Goal: Task Accomplishment & Management: Manage account settings

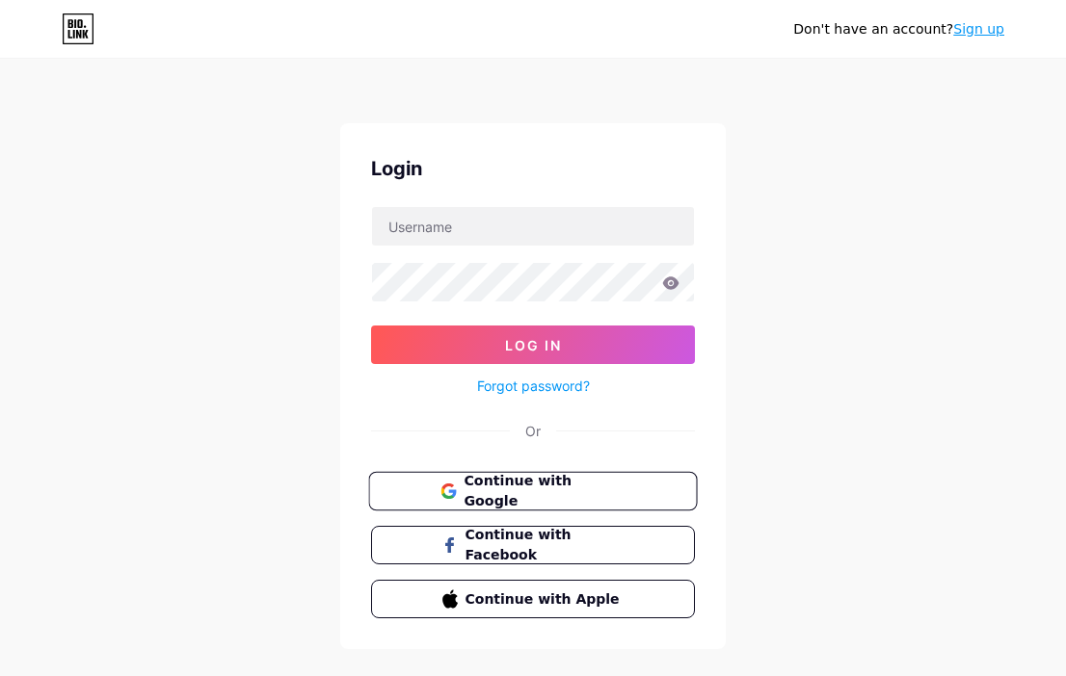
click at [573, 488] on span "Continue with Google" at bounding box center [543, 491] width 161 height 41
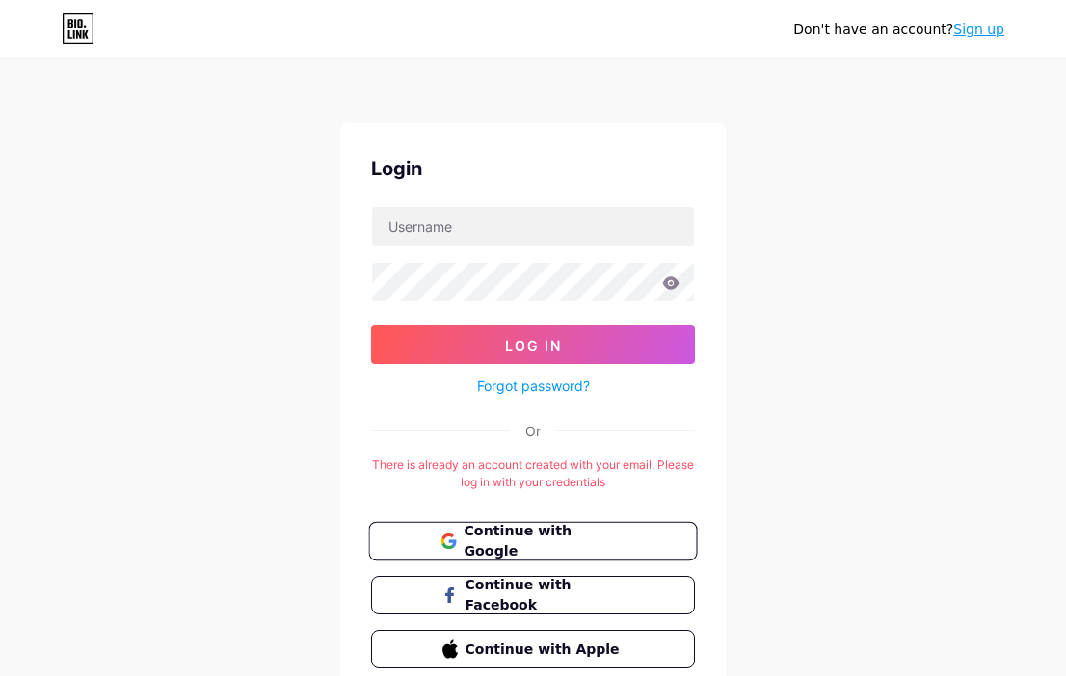
click at [505, 538] on span "Continue with Google" at bounding box center [543, 541] width 161 height 41
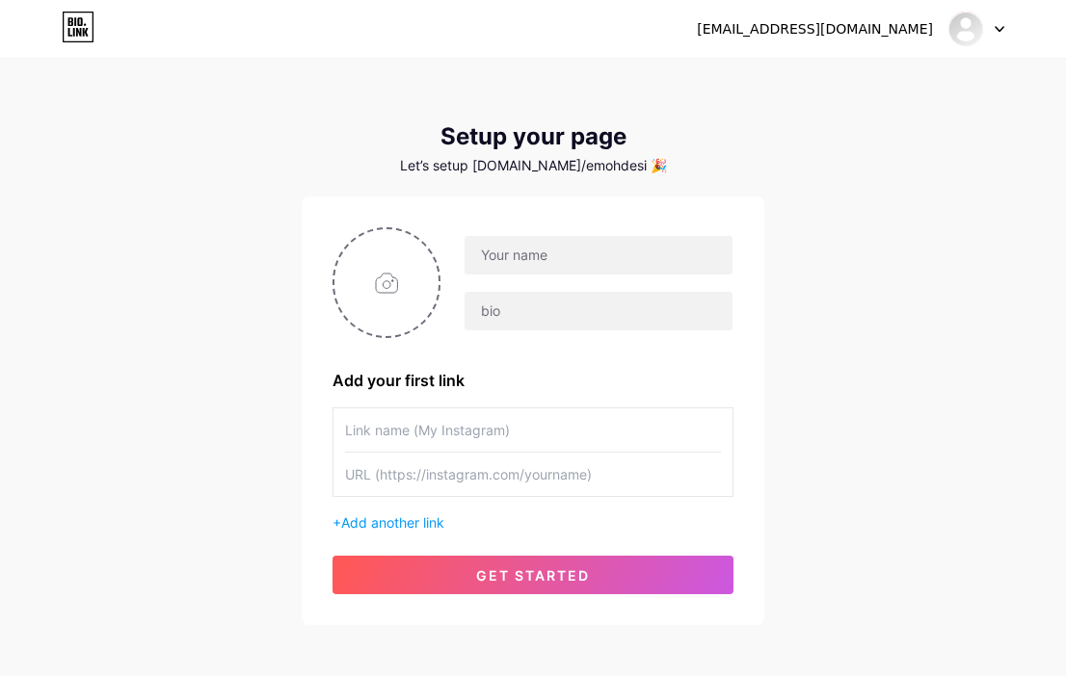
click at [1001, 29] on icon at bounding box center [999, 29] width 8 height 5
click at [879, 133] on li "Logout" at bounding box center [883, 131] width 239 height 52
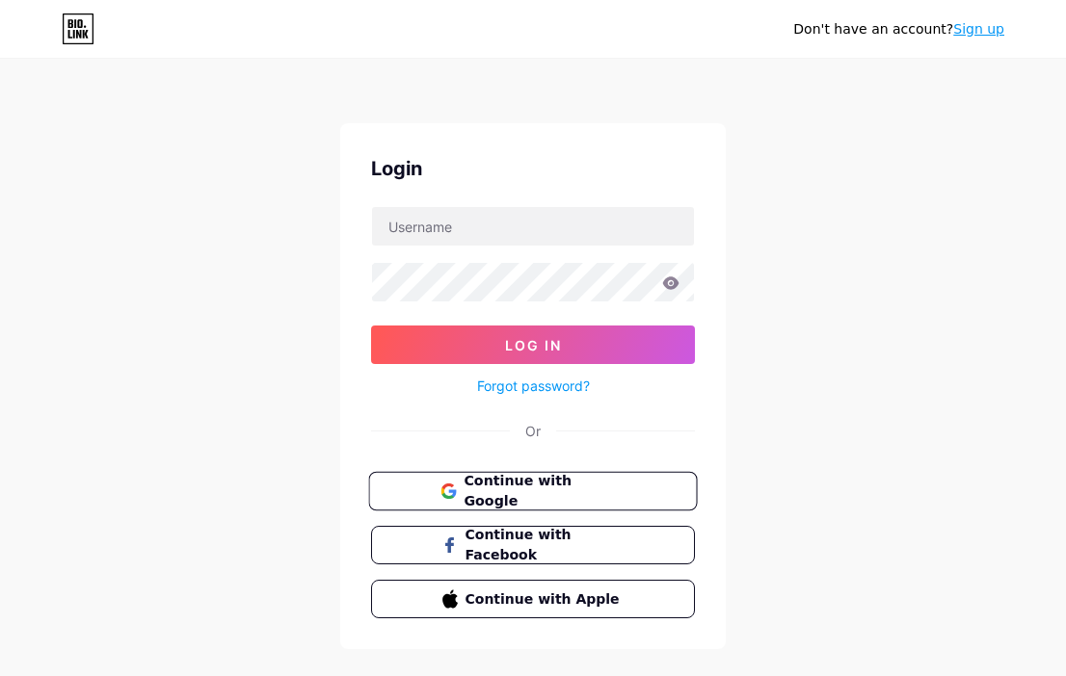
click at [551, 482] on span "Continue with Google" at bounding box center [543, 491] width 161 height 41
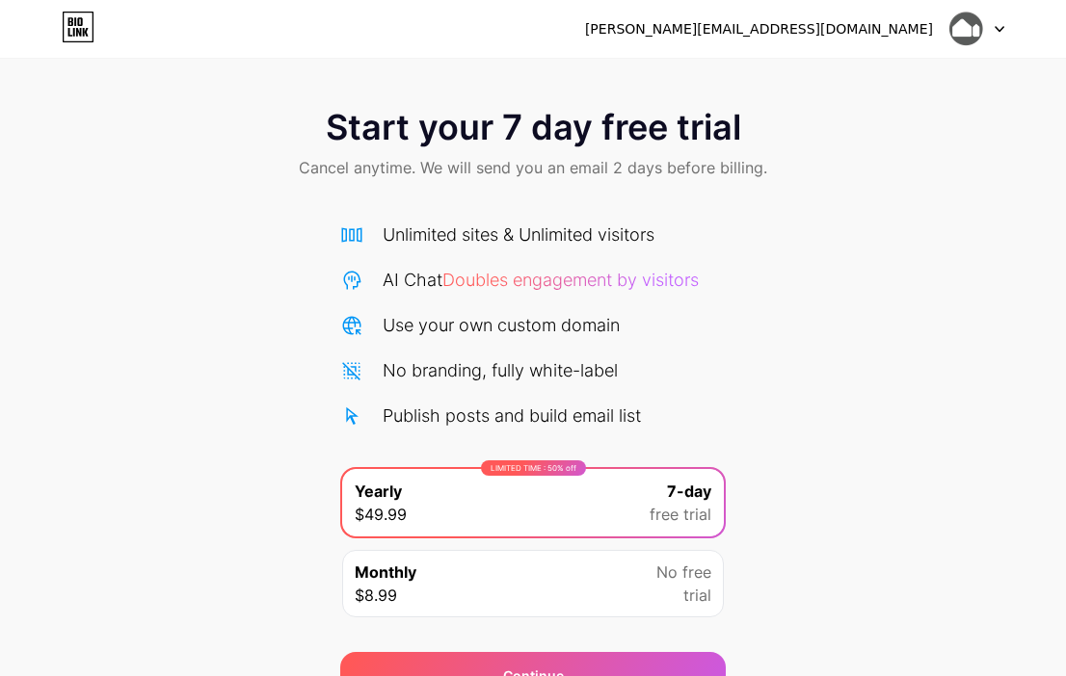
scroll to position [99, 0]
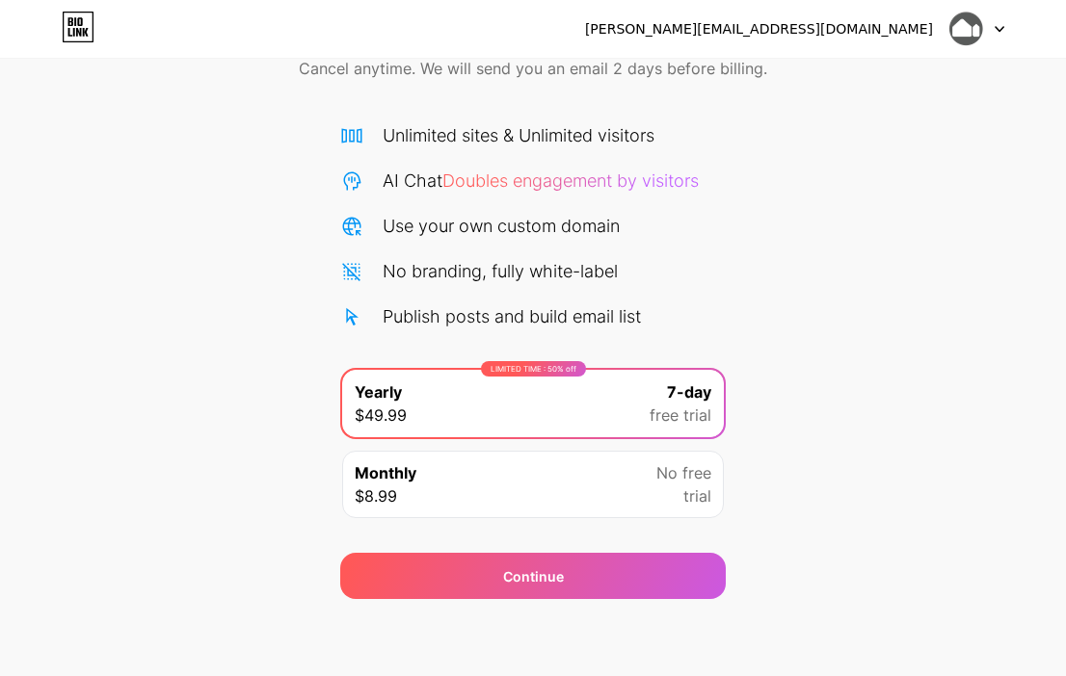
click at [990, 33] on div at bounding box center [976, 29] width 56 height 35
click at [901, 76] on li "Logout" at bounding box center [883, 79] width 239 height 52
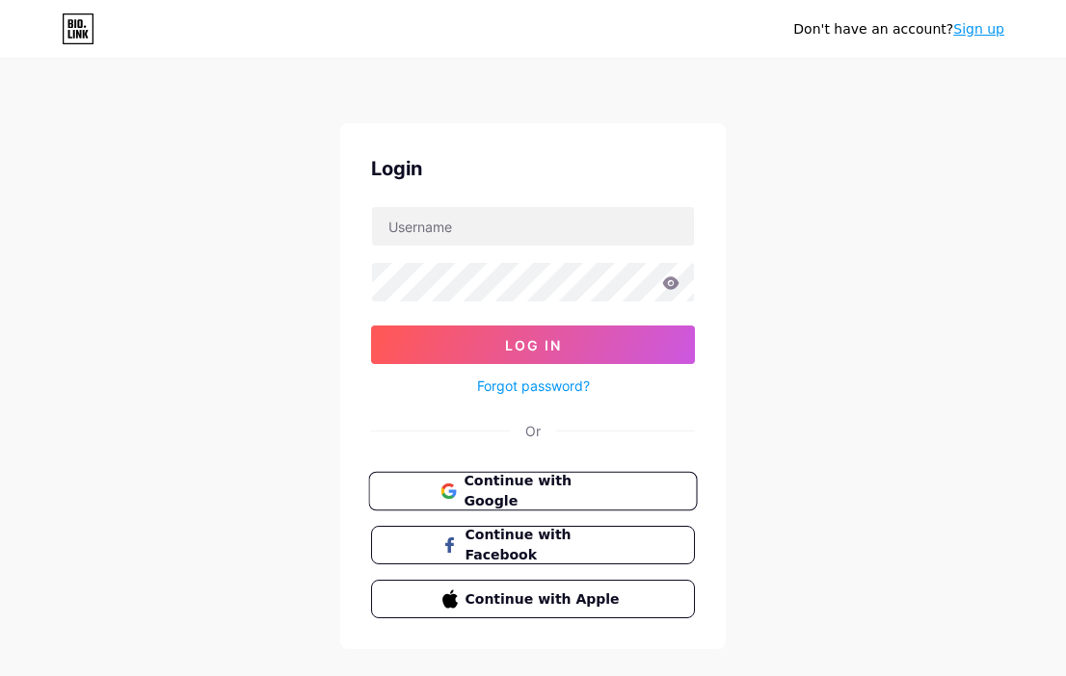
click at [573, 489] on span "Continue with Google" at bounding box center [543, 491] width 161 height 41
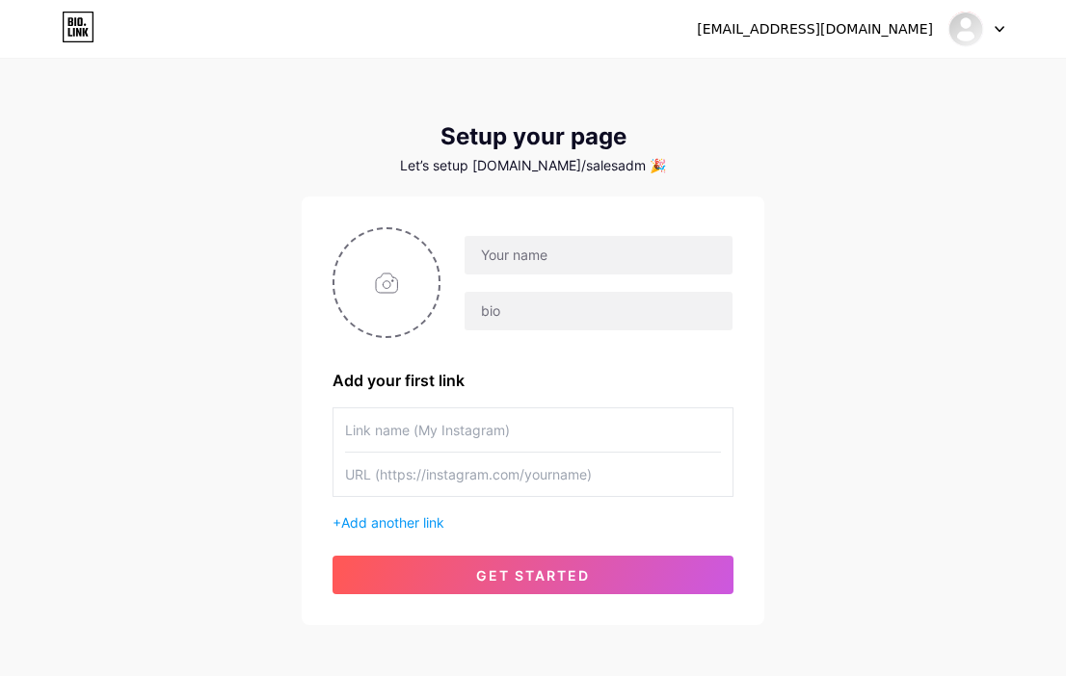
click at [994, 26] on icon at bounding box center [999, 29] width 10 height 7
click at [869, 126] on li "Logout" at bounding box center [883, 131] width 239 height 52
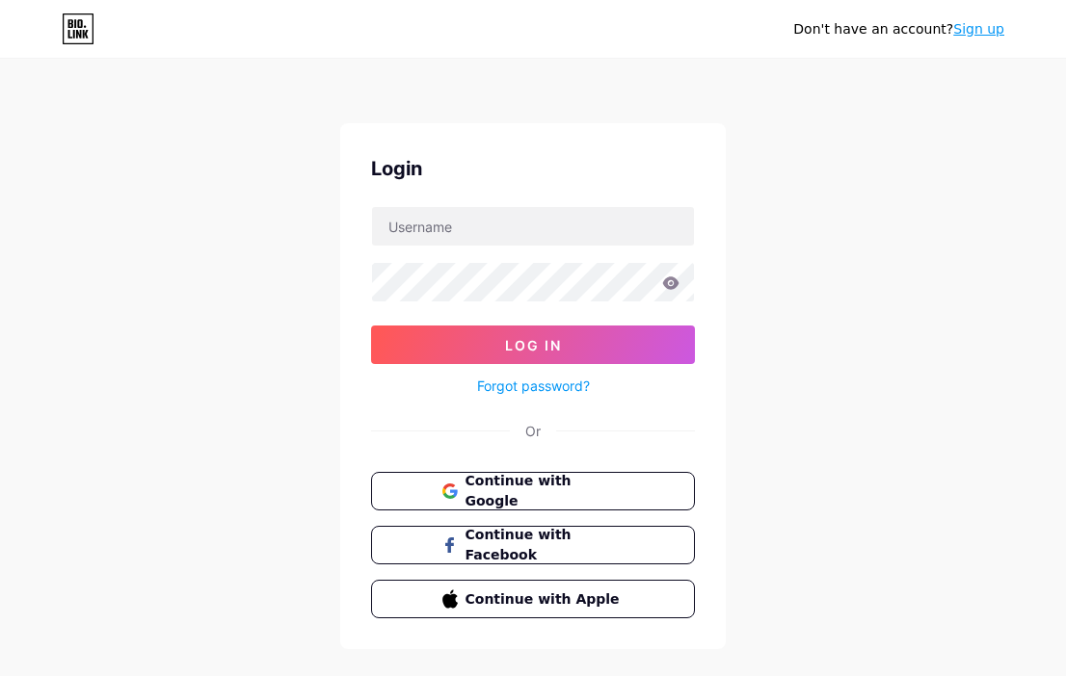
click at [450, 510] on div "Continue with Google Continue with Facebook Continue with Apple" at bounding box center [533, 545] width 324 height 146
click at [450, 502] on button "Continue with Google" at bounding box center [532, 492] width 329 height 40
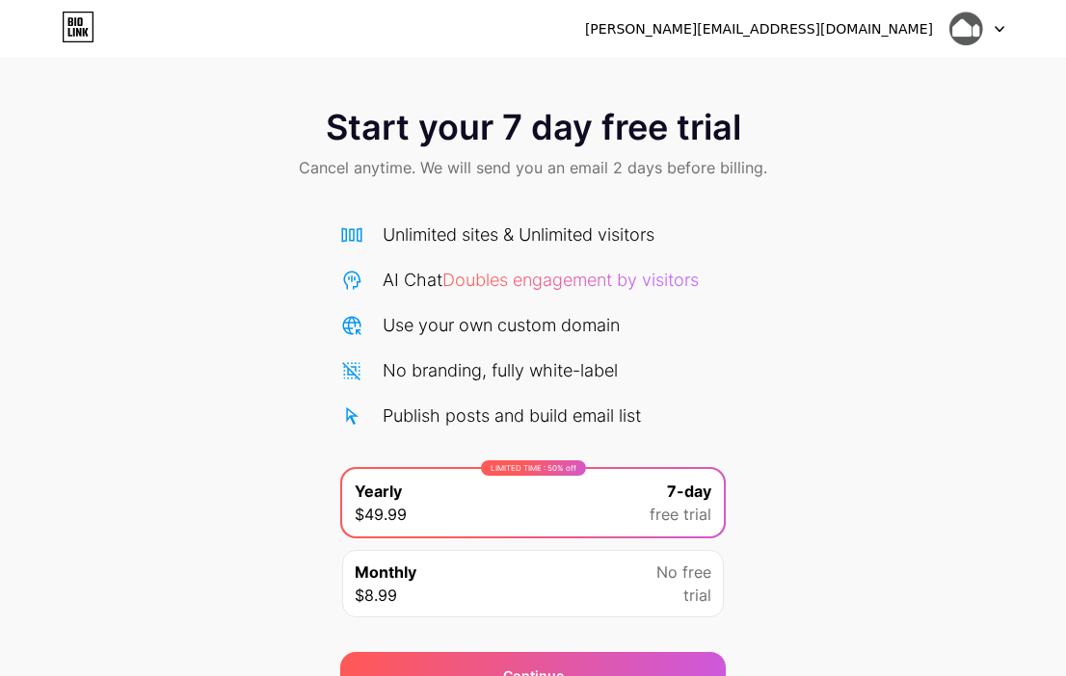
scroll to position [99, 0]
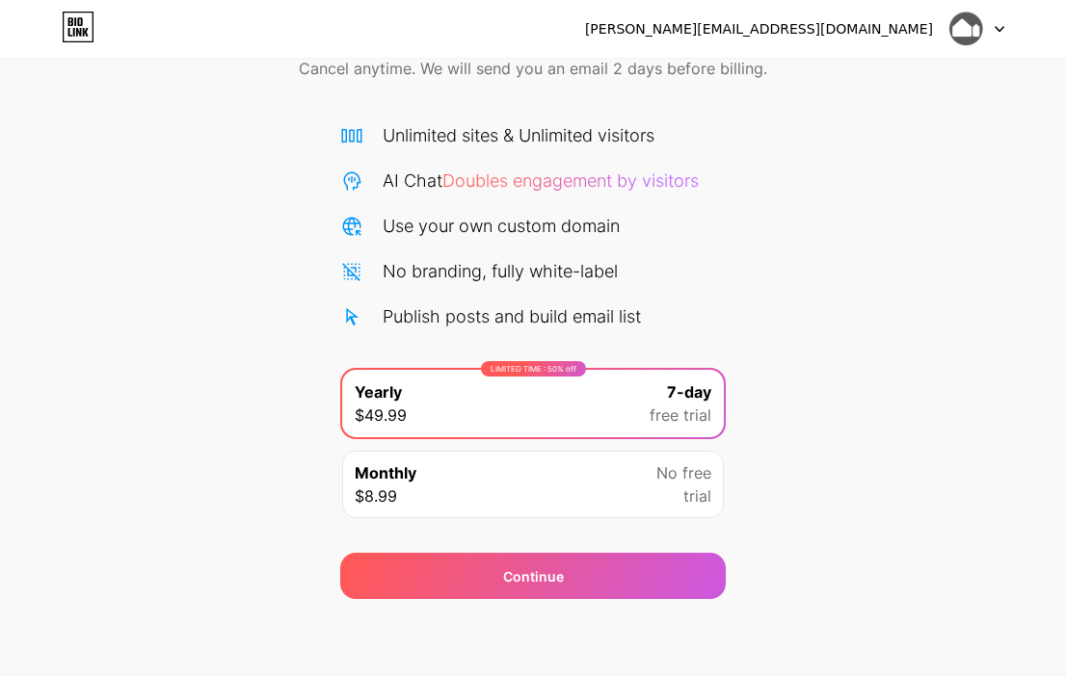
click at [407, 512] on div "Monthly $8.99 No free trial" at bounding box center [533, 484] width 382 height 67
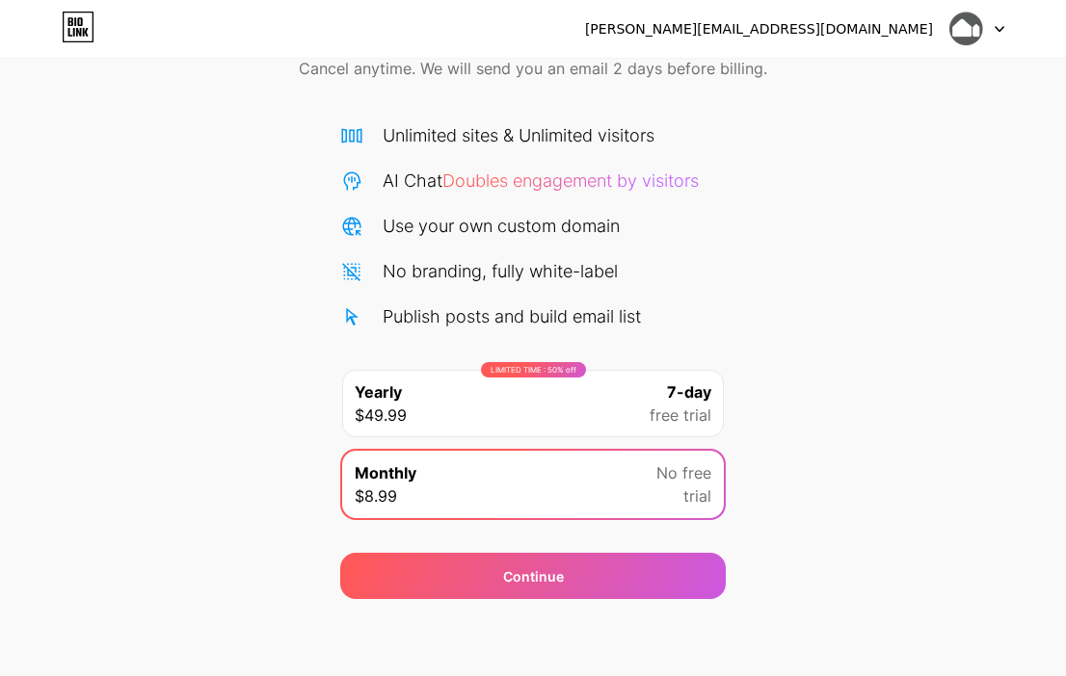
click at [881, 339] on div "Start your 7 day free trial Cancel anytime. We will send you an email 2 days be…" at bounding box center [533, 294] width 1066 height 610
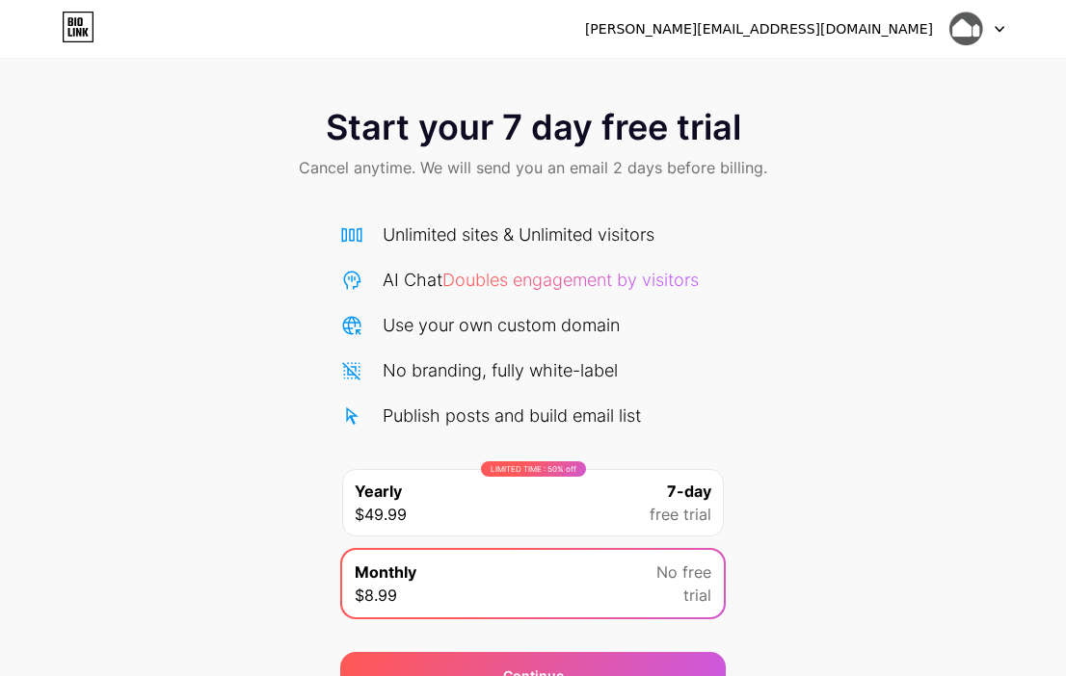
click at [73, 18] on icon at bounding box center [78, 27] width 33 height 31
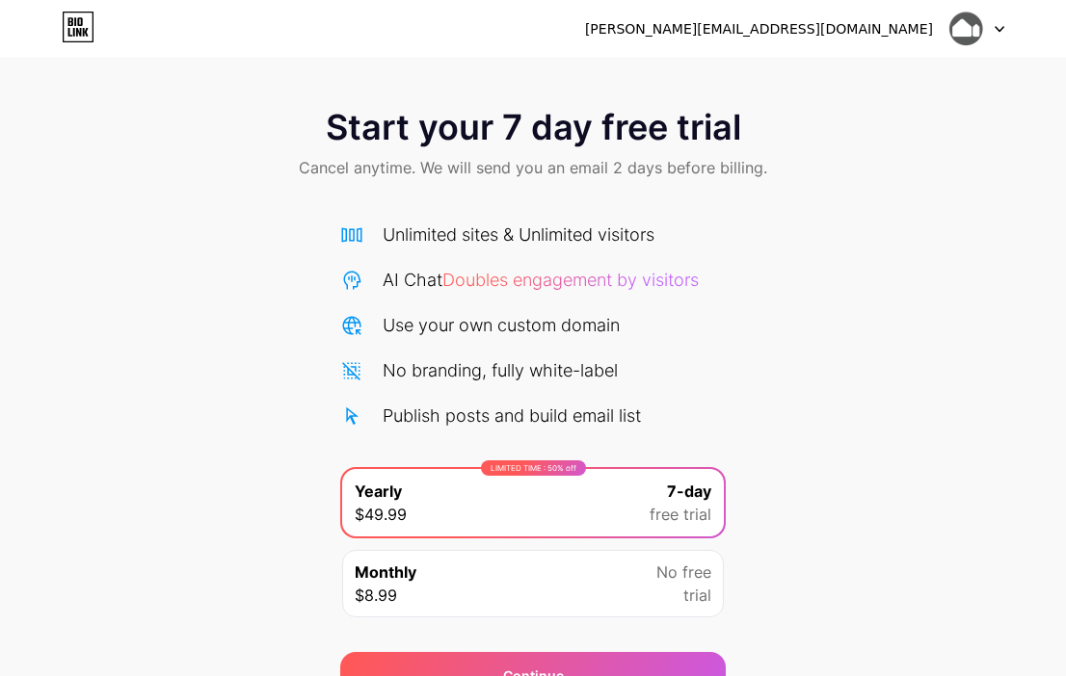
click at [998, 23] on div at bounding box center [976, 29] width 56 height 35
click at [906, 67] on li "Logout" at bounding box center [883, 79] width 239 height 52
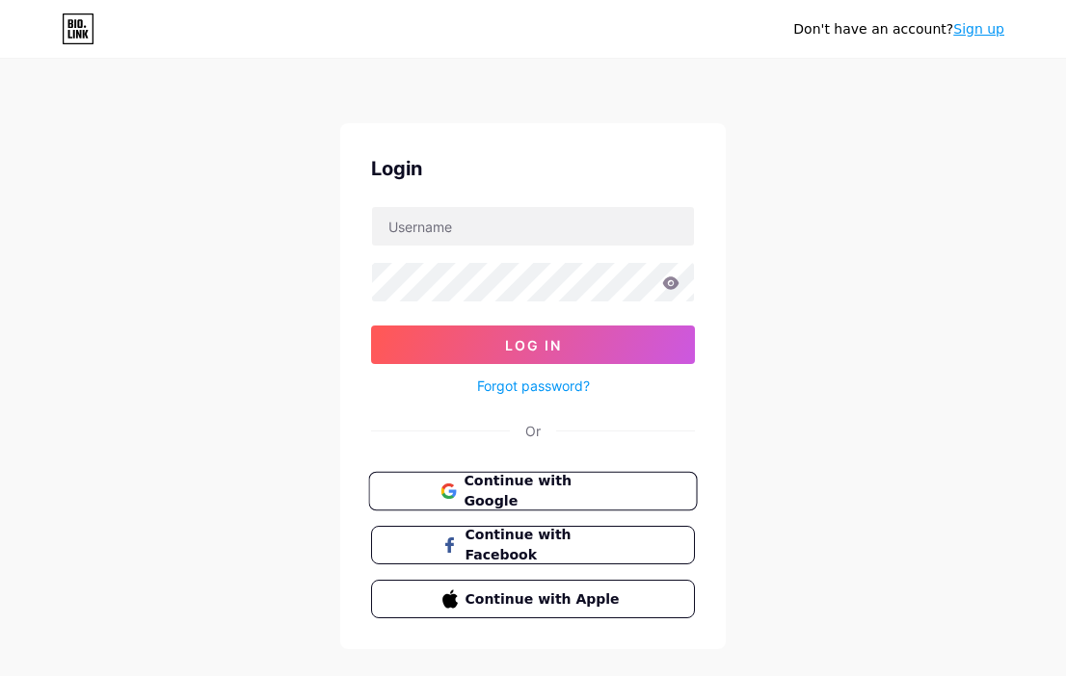
click at [504, 480] on span "Continue with Google" at bounding box center [543, 491] width 161 height 41
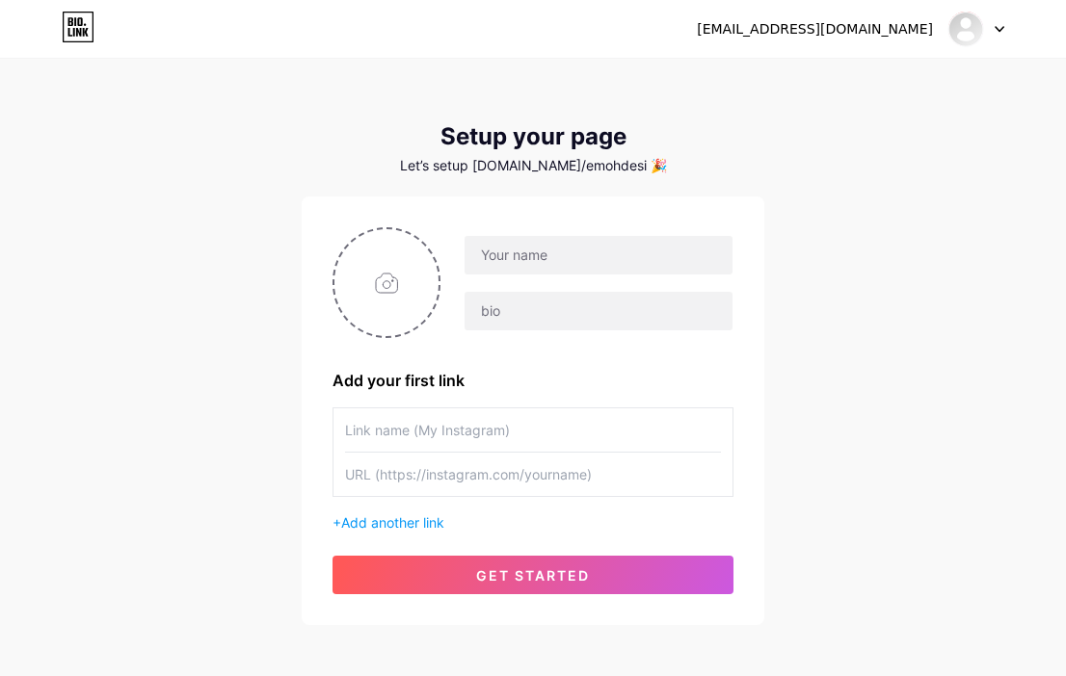
click at [1009, 20] on div "[EMAIL_ADDRESS][DOMAIN_NAME] Dashboard Logout" at bounding box center [533, 29] width 1066 height 35
click at [996, 28] on icon at bounding box center [999, 29] width 8 height 5
click at [892, 122] on li "Logout" at bounding box center [883, 131] width 239 height 52
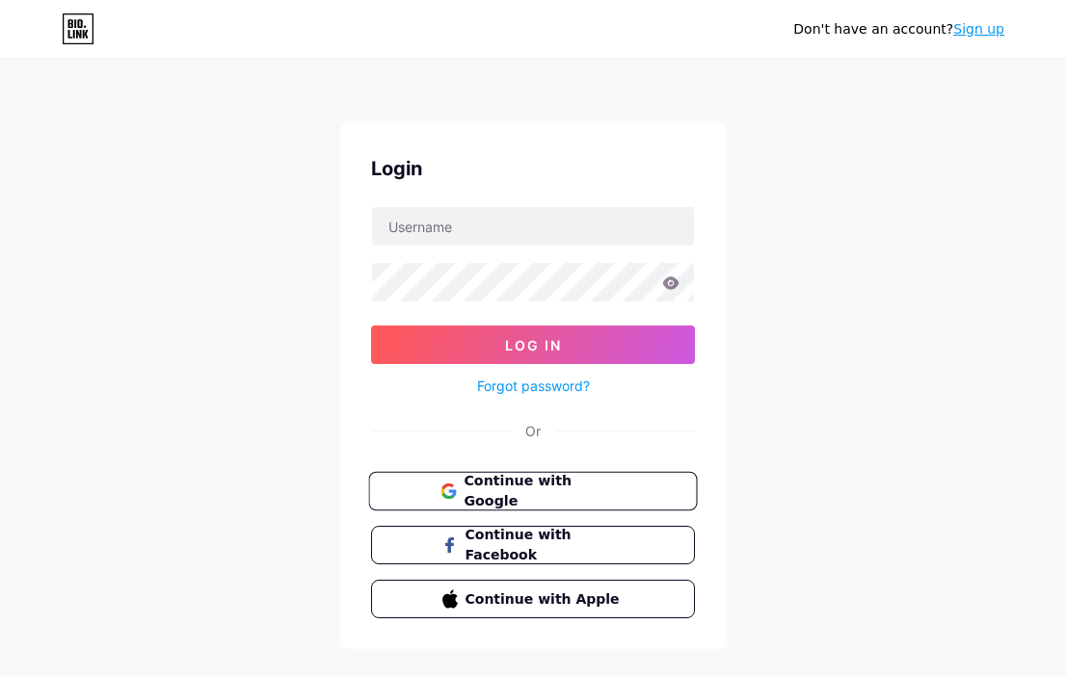
click at [573, 493] on span "Continue with Google" at bounding box center [543, 491] width 161 height 41
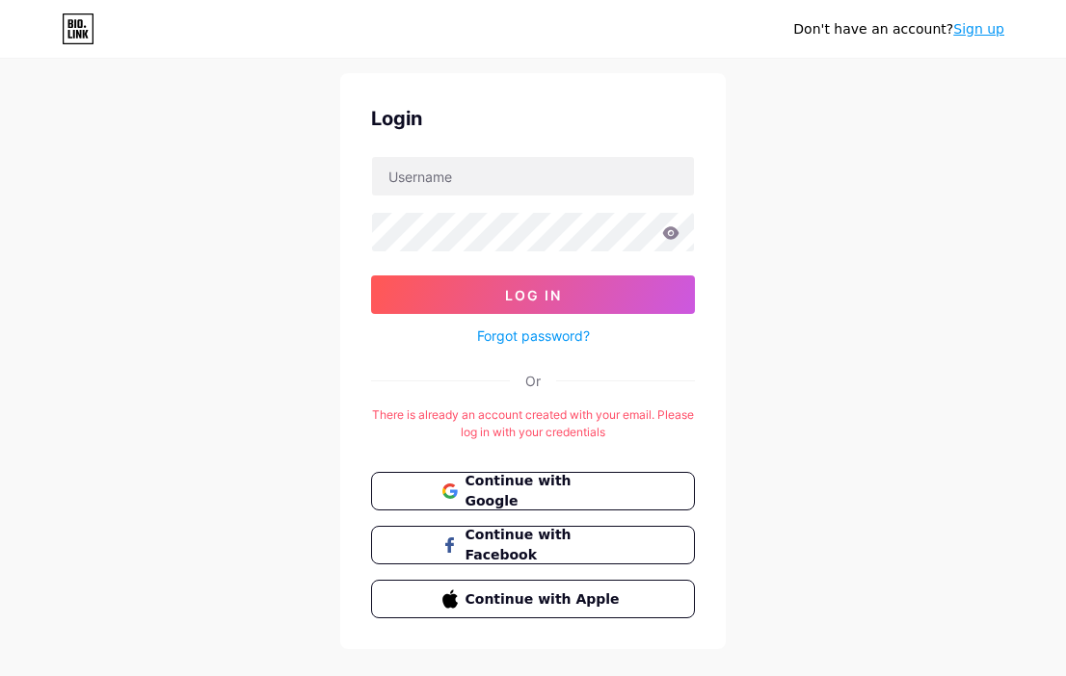
scroll to position [51, 0]
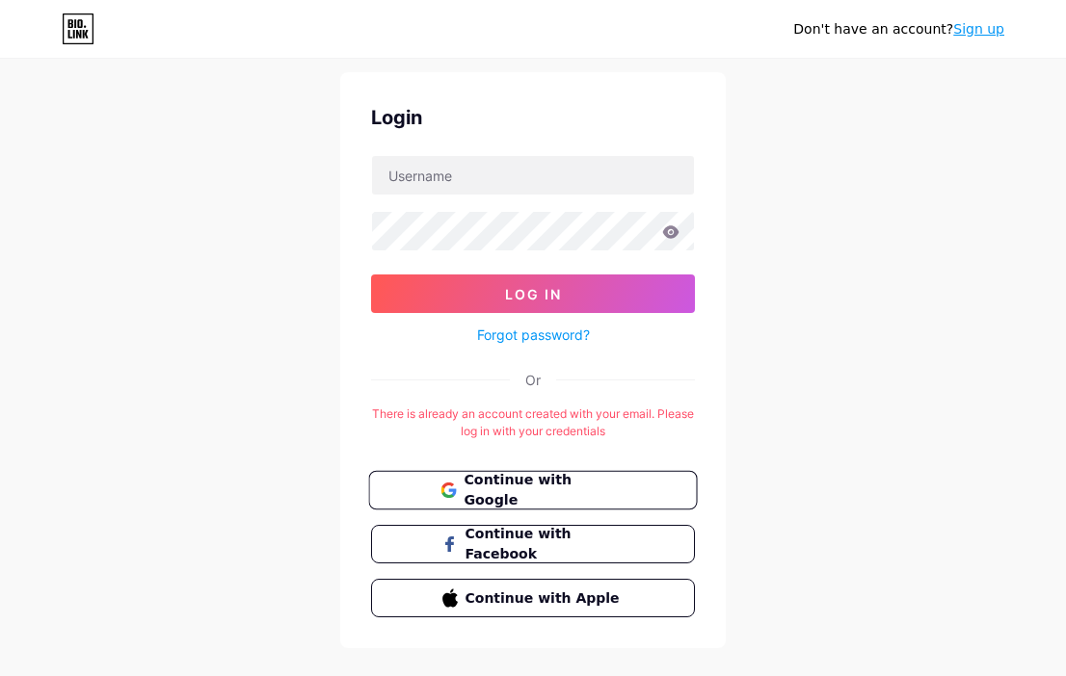
click at [501, 491] on span "Continue with Google" at bounding box center [543, 490] width 161 height 41
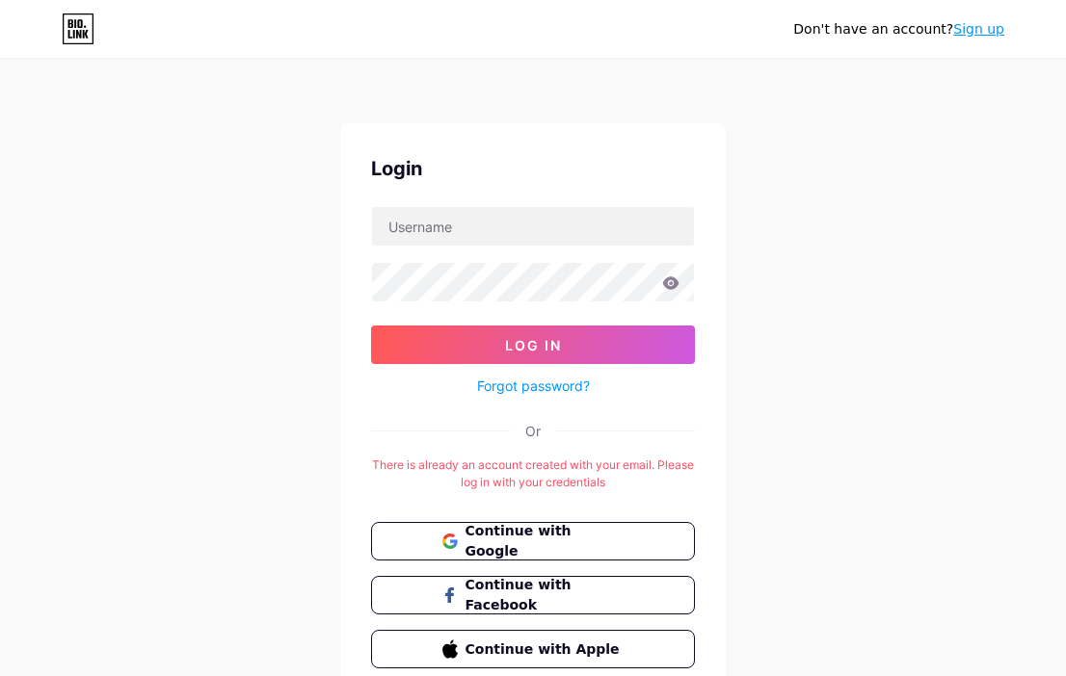
click at [79, 34] on icon at bounding box center [78, 34] width 5 height 9
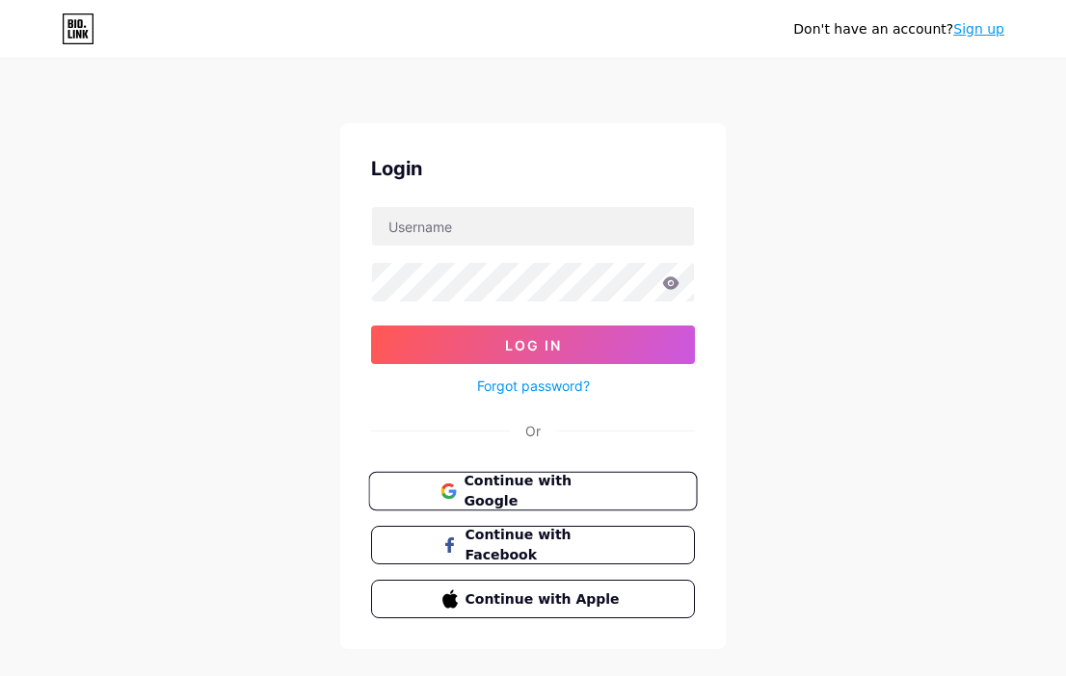
click at [485, 498] on span "Continue with Google" at bounding box center [543, 491] width 161 height 41
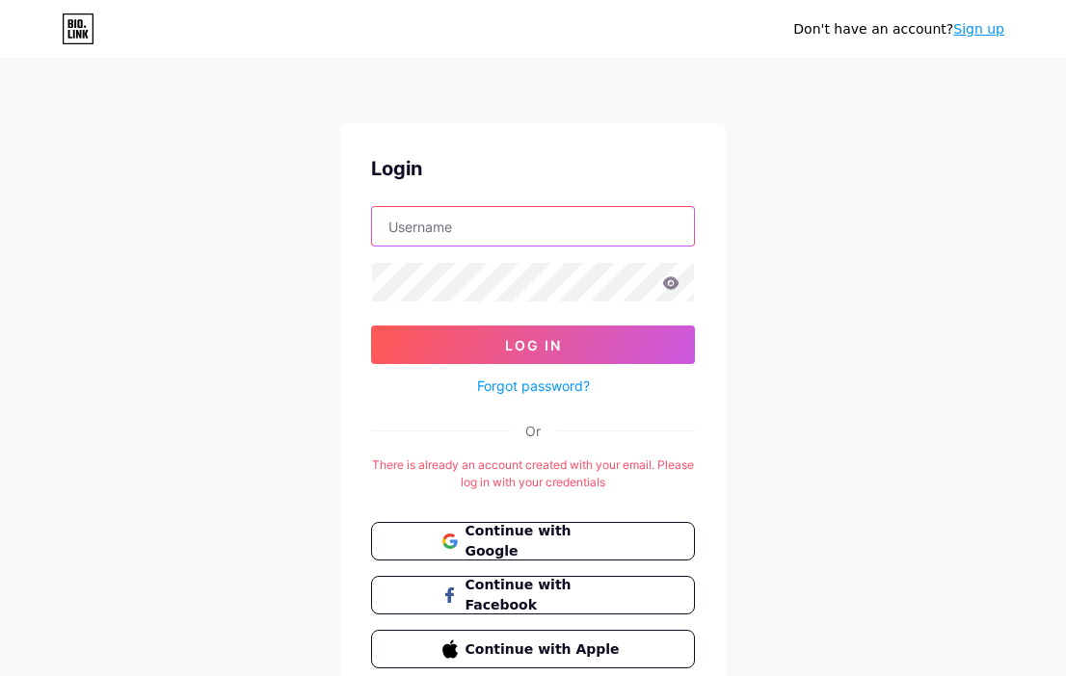
click at [535, 227] on input "text" at bounding box center [533, 226] width 322 height 39
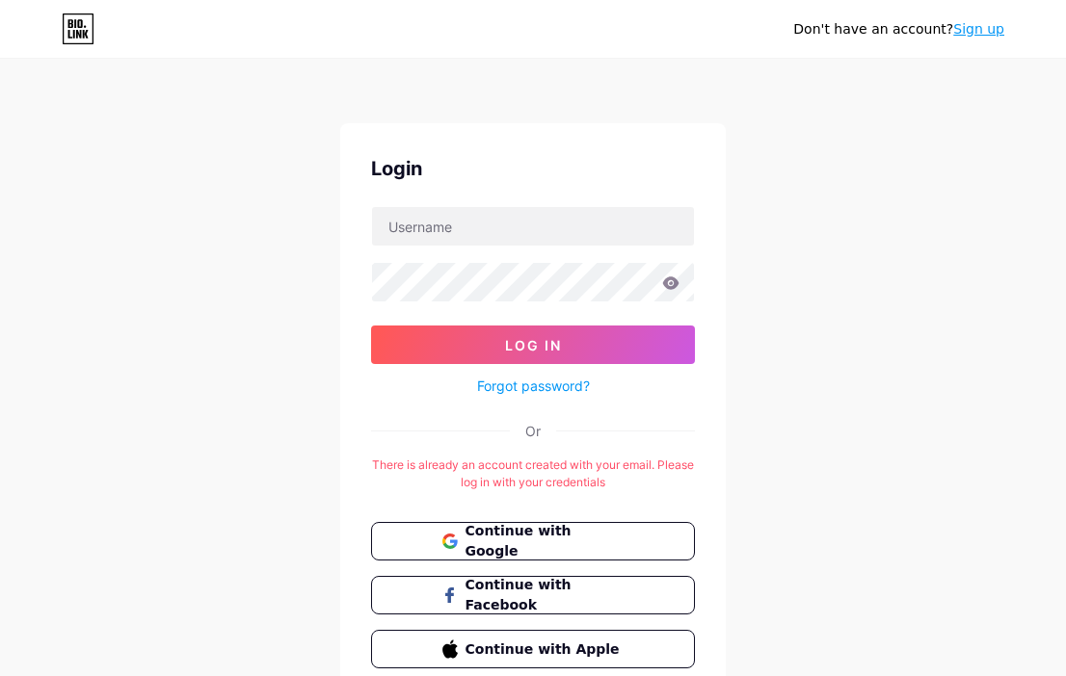
click at [832, 219] on div "Don't have an account? Sign up Login Log In Forgot password? Or There is alread…" at bounding box center [533, 380] width 1066 height 761
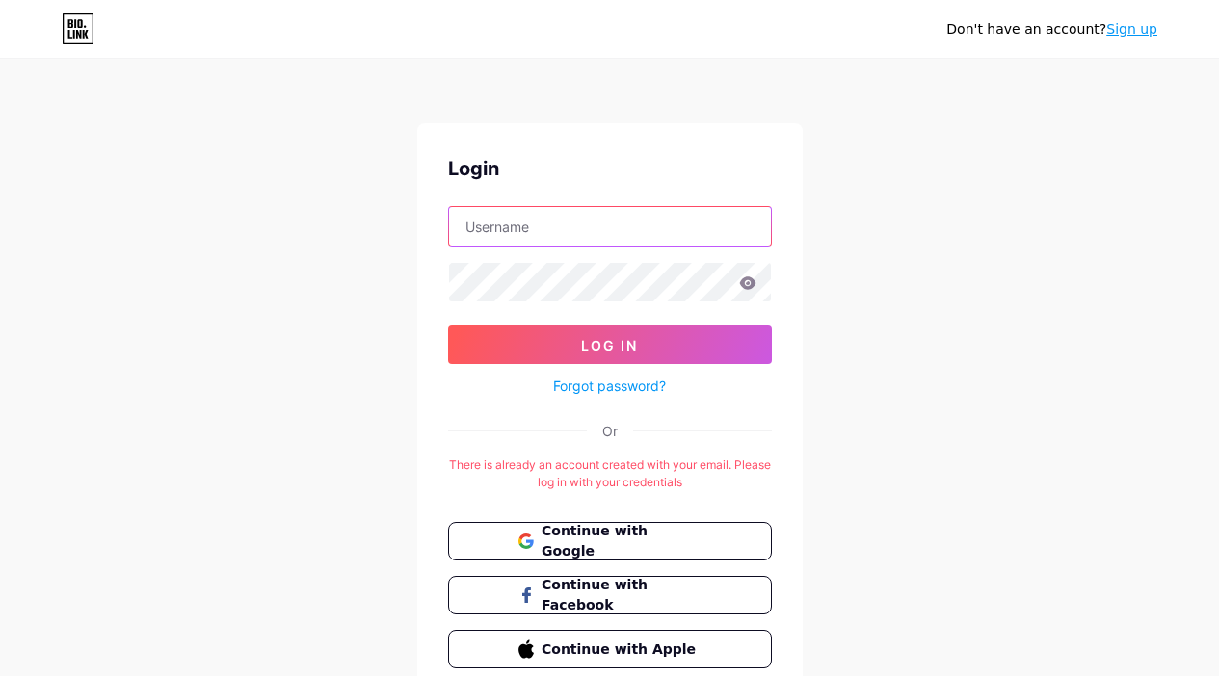
click at [525, 213] on input "text" at bounding box center [610, 226] width 322 height 39
click at [298, 491] on div "Don't have an account? Sign up Login Log In Forgot password? Or There is alread…" at bounding box center [609, 380] width 1219 height 761
click at [577, 390] on link "Forgot password?" at bounding box center [609, 386] width 113 height 20
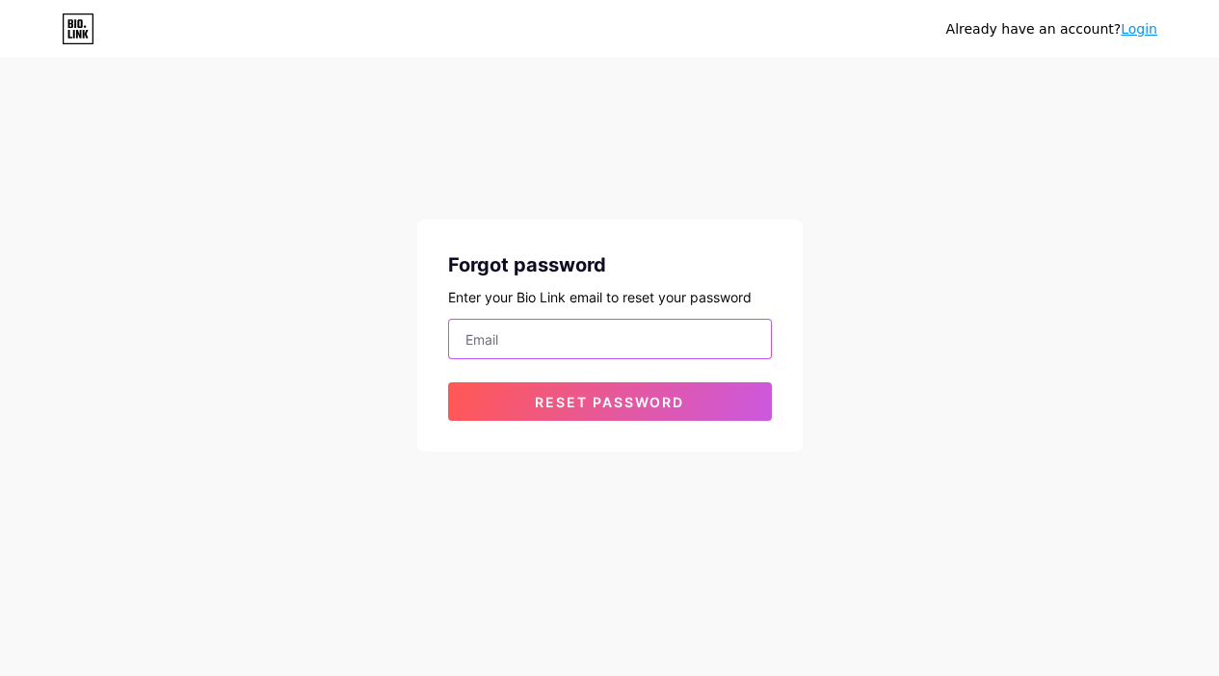
click at [531, 348] on input "email" at bounding box center [610, 339] width 322 height 39
type input "info@emohfurniture.com"
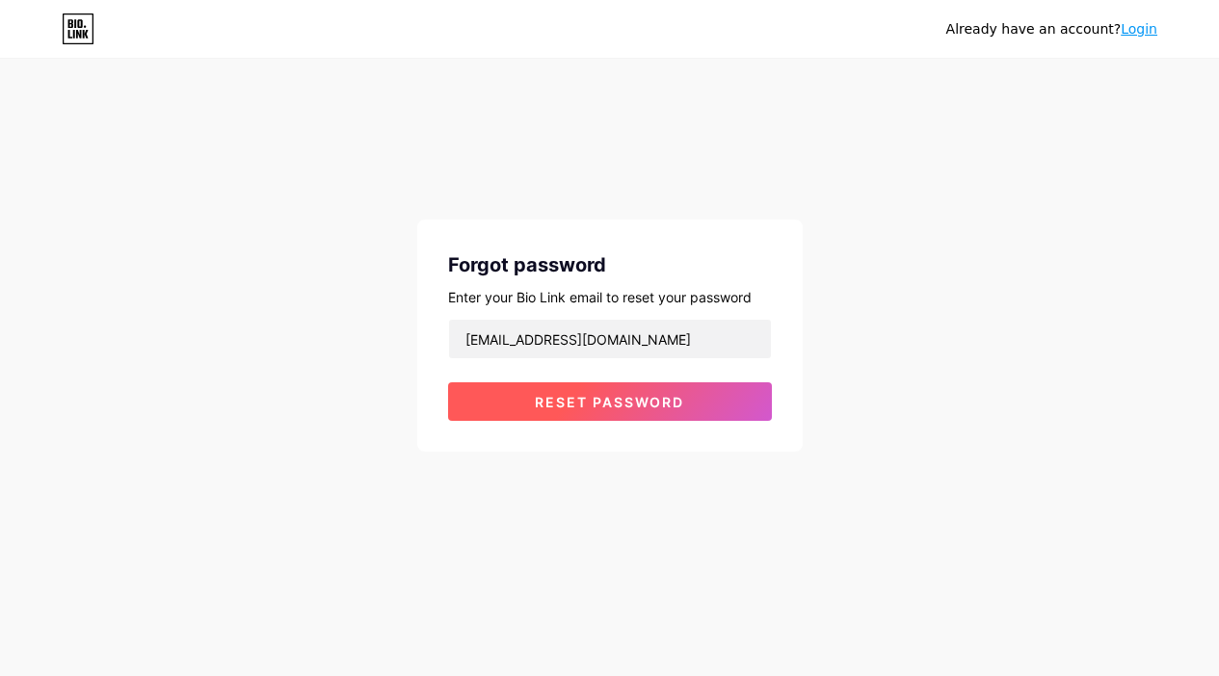
click at [586, 403] on span "Reset password" at bounding box center [609, 402] width 149 height 16
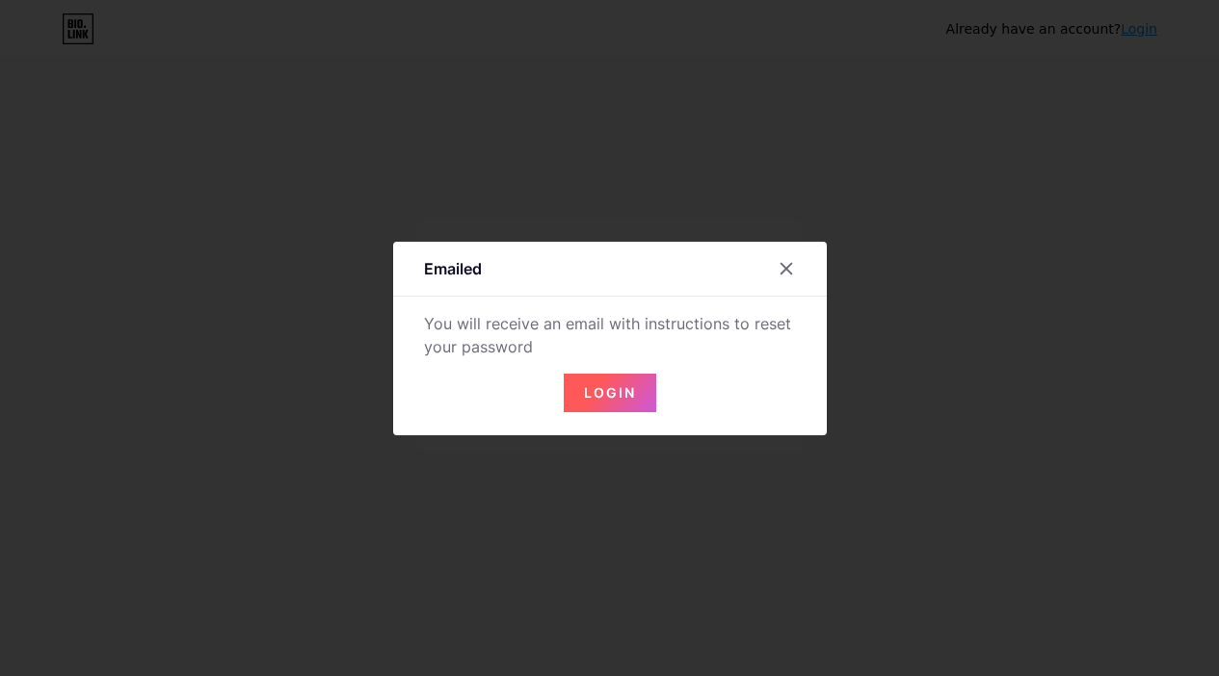
click at [597, 397] on span "Login" at bounding box center [610, 392] width 52 height 16
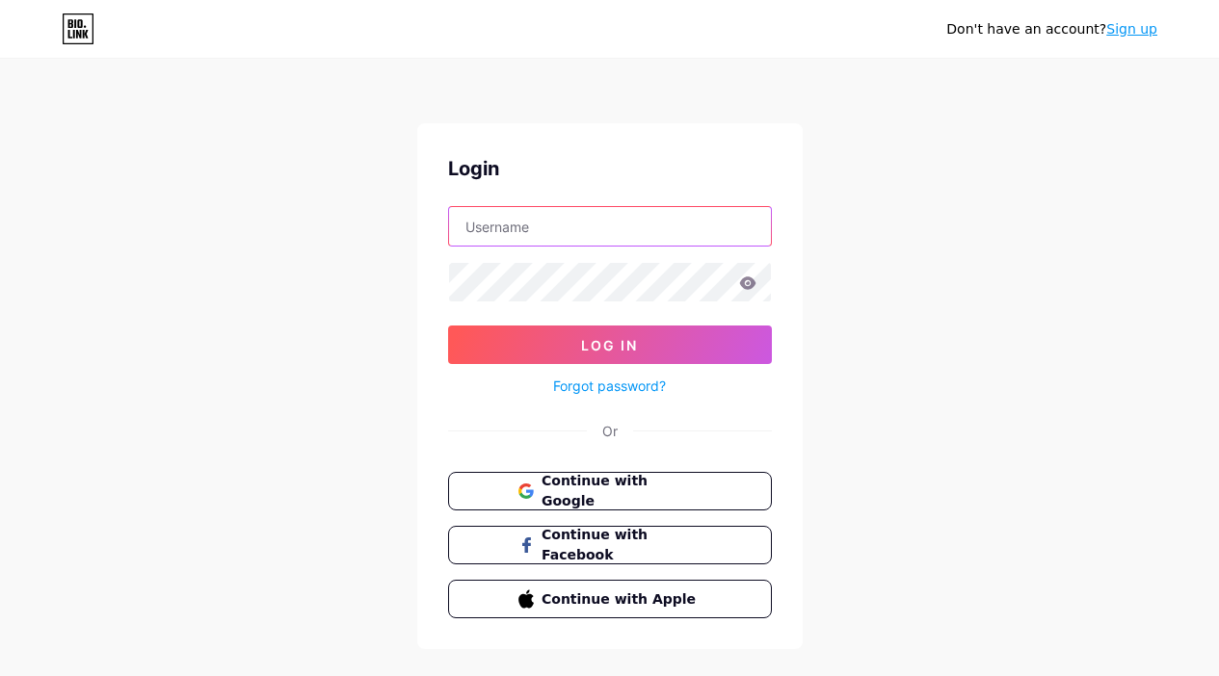
click at [511, 207] on input "text" at bounding box center [610, 226] width 322 height 39
type input "info@emohfurniture.com"
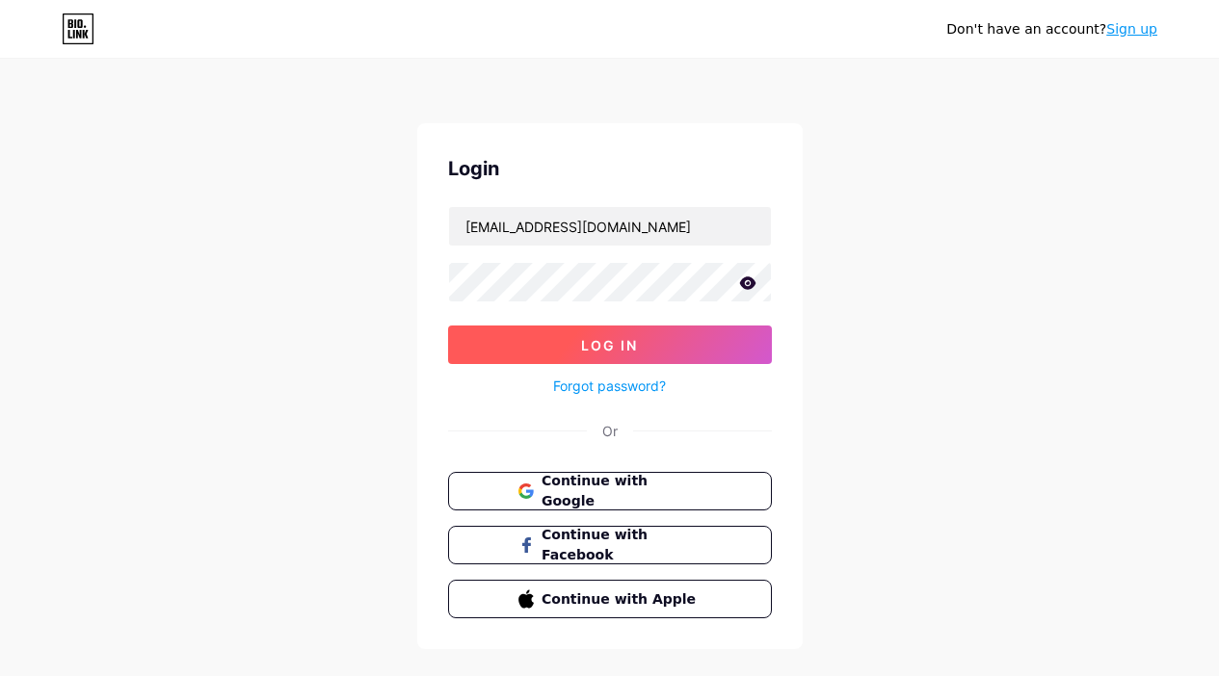
click at [589, 344] on span "Log In" at bounding box center [609, 345] width 57 height 16
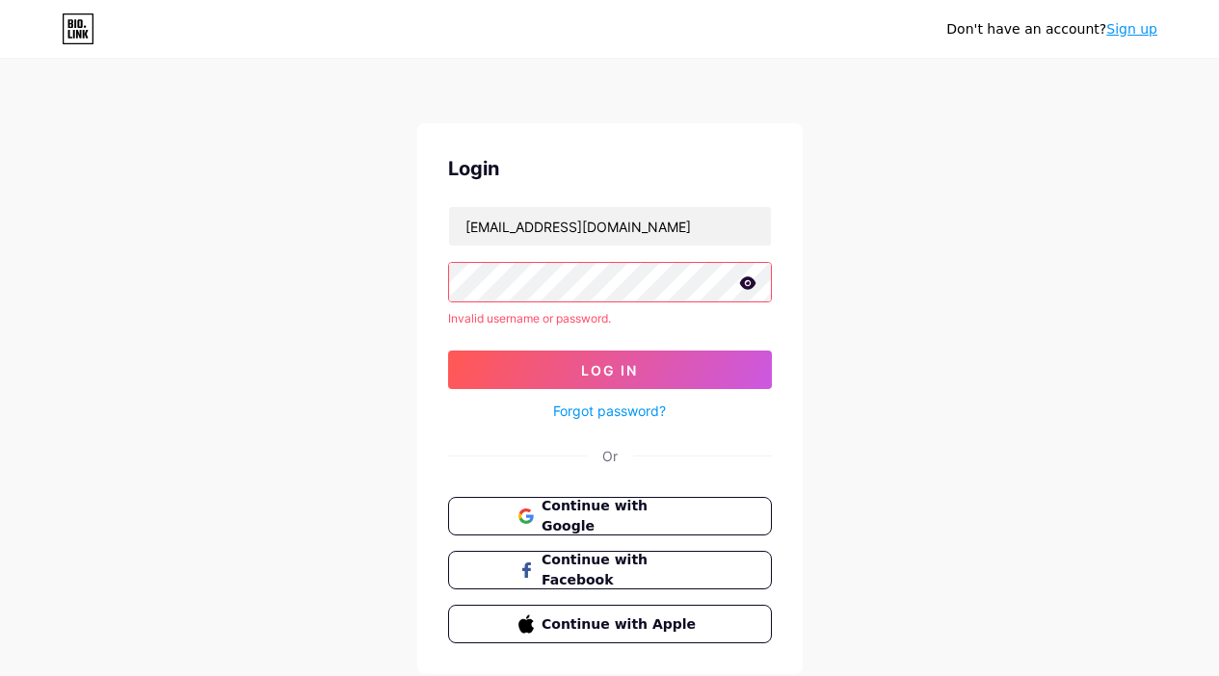
click at [389, 258] on div "Don't have an account? Sign up Login info@emohfurniture.com Invalid username or…" at bounding box center [609, 368] width 1219 height 736
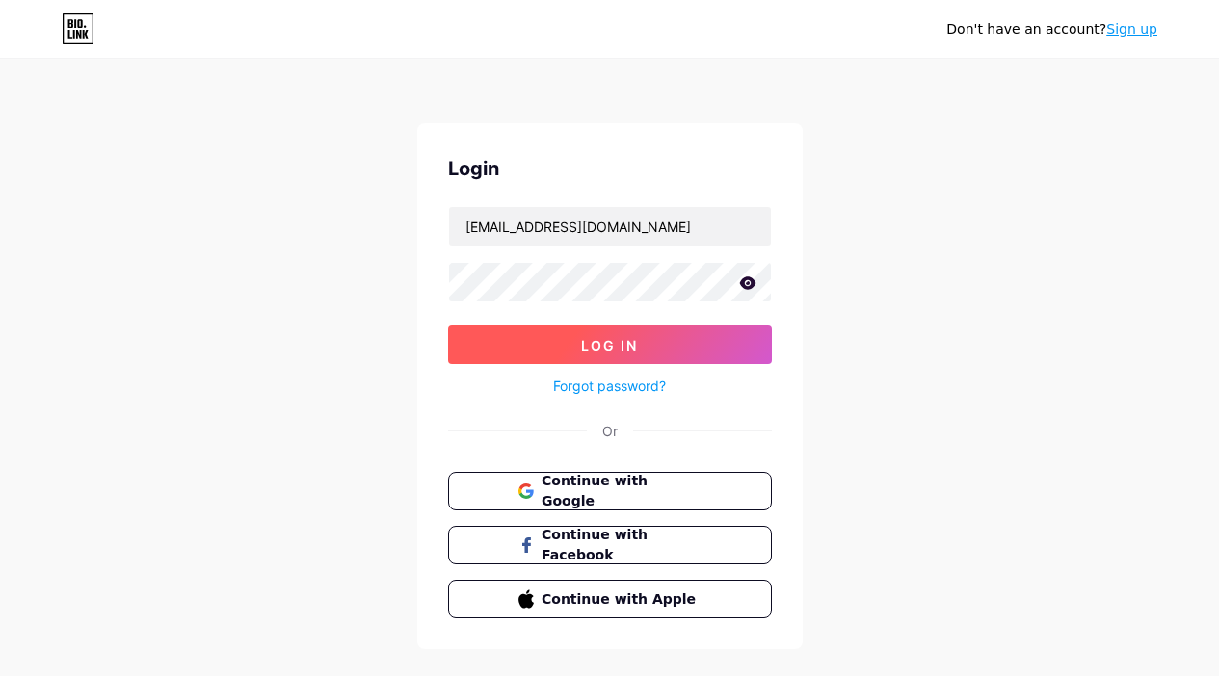
click at [512, 330] on button "Log In" at bounding box center [610, 345] width 324 height 39
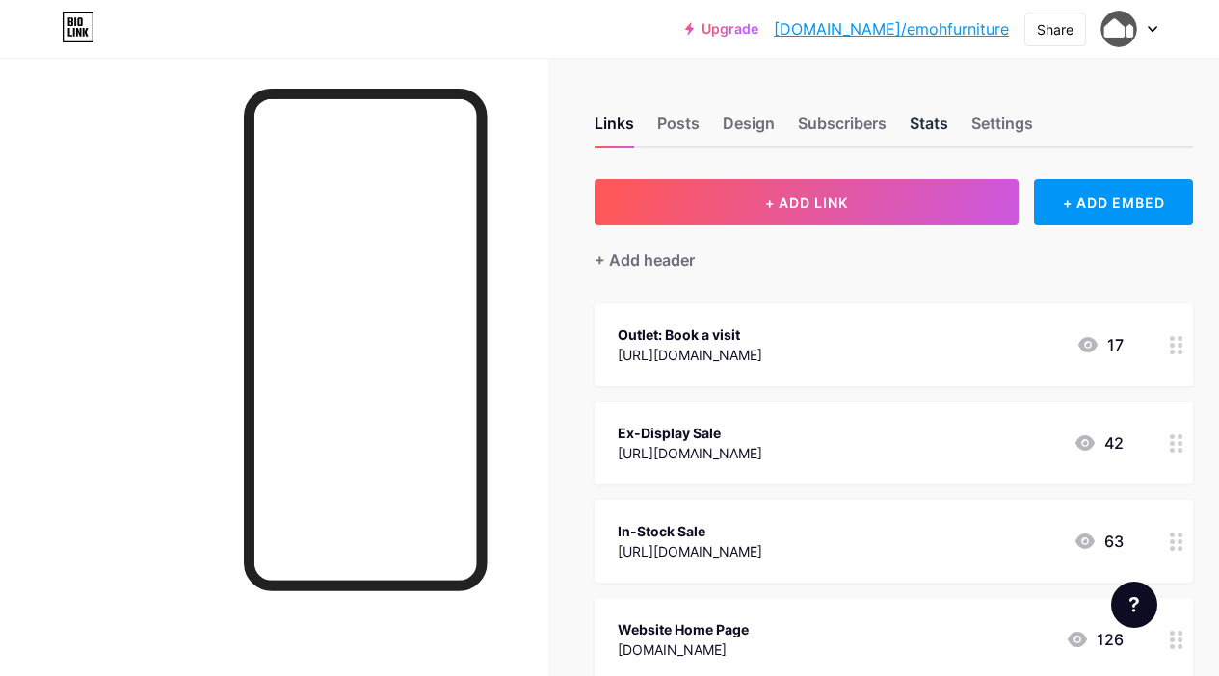
click at [929, 120] on div "Stats" at bounding box center [929, 129] width 39 height 35
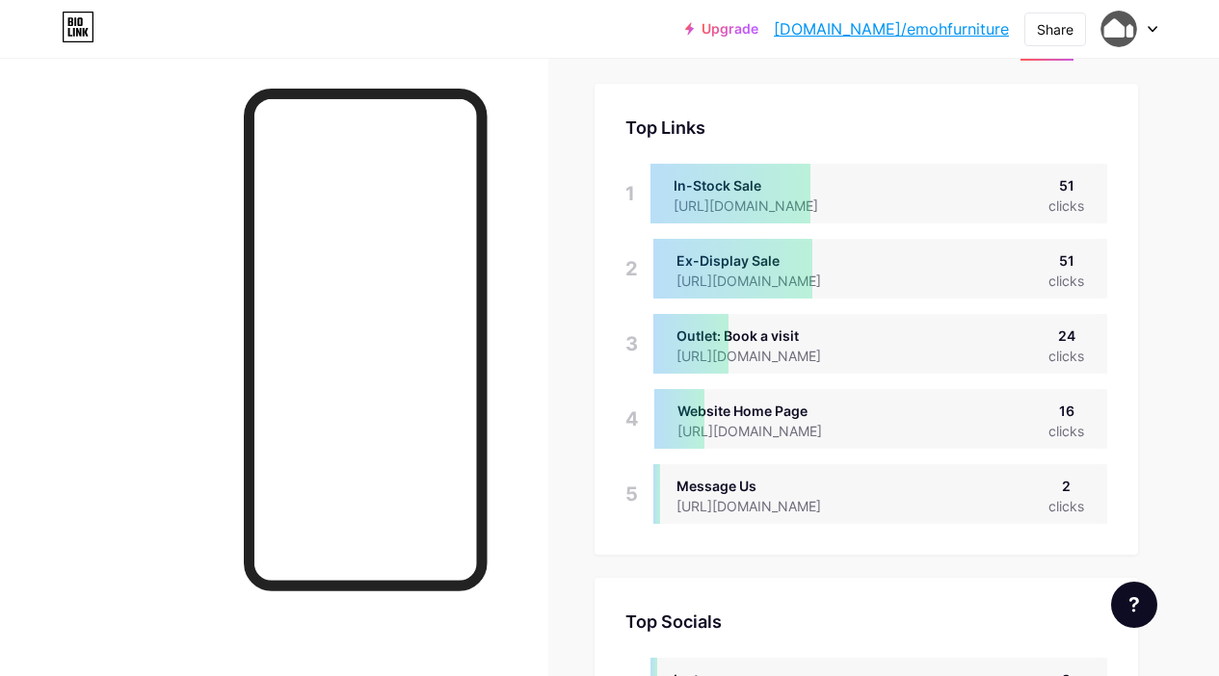
scroll to position [164, 0]
